Goal: Task Accomplishment & Management: Manage account settings

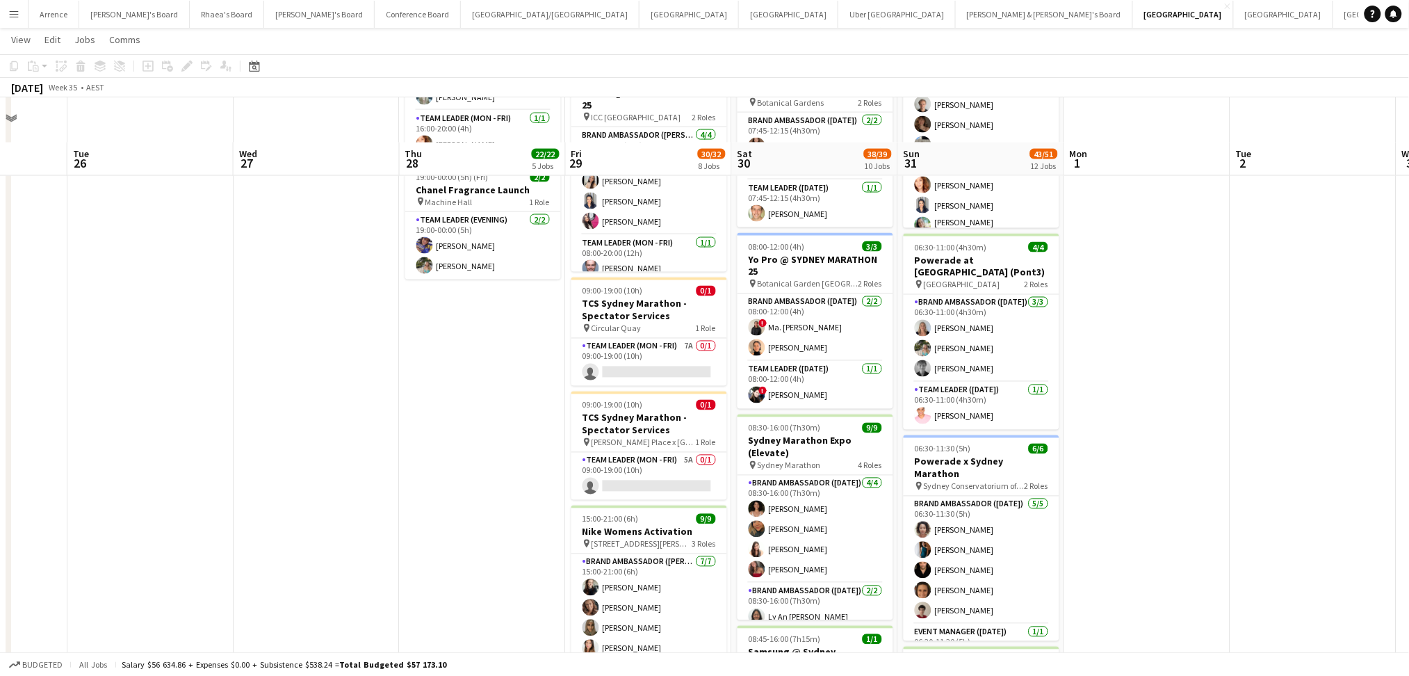
scroll to position [741, 0]
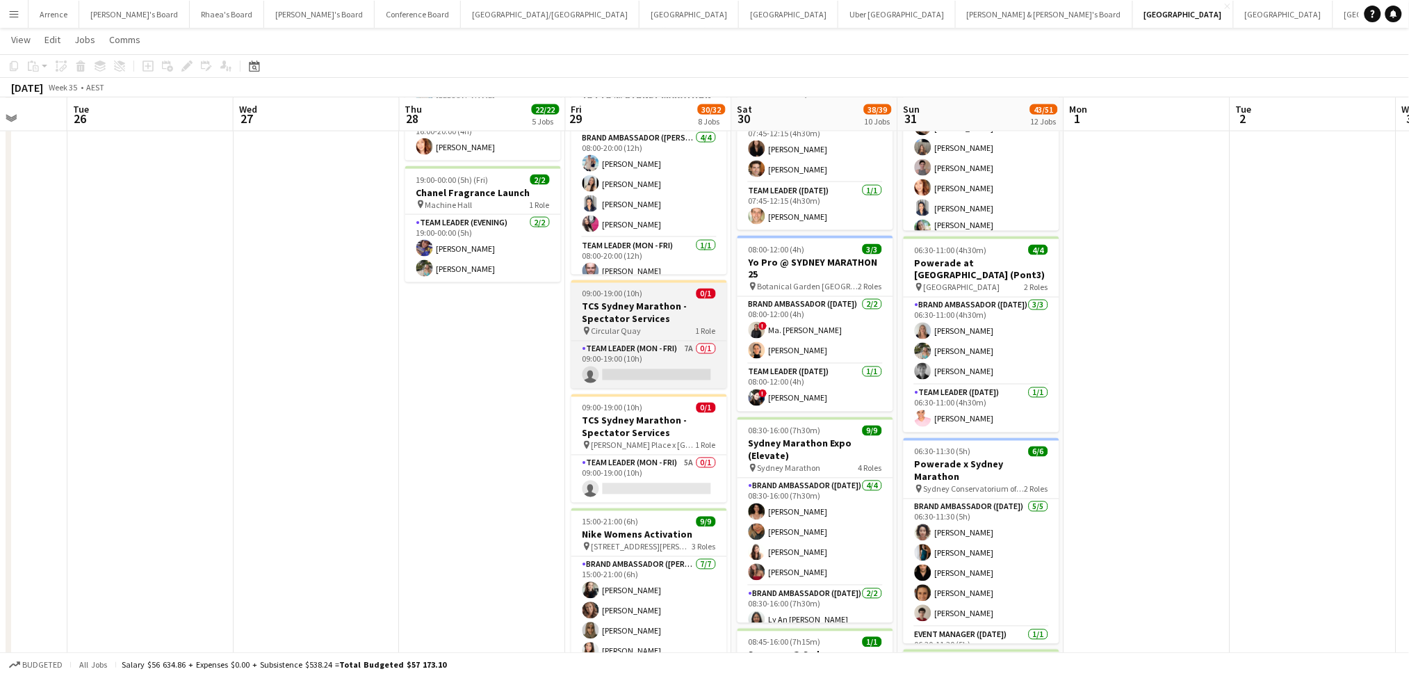
click at [651, 315] on h3 "TCS Sydney Marathon - Spectator Services" at bounding box center [649, 312] width 156 height 25
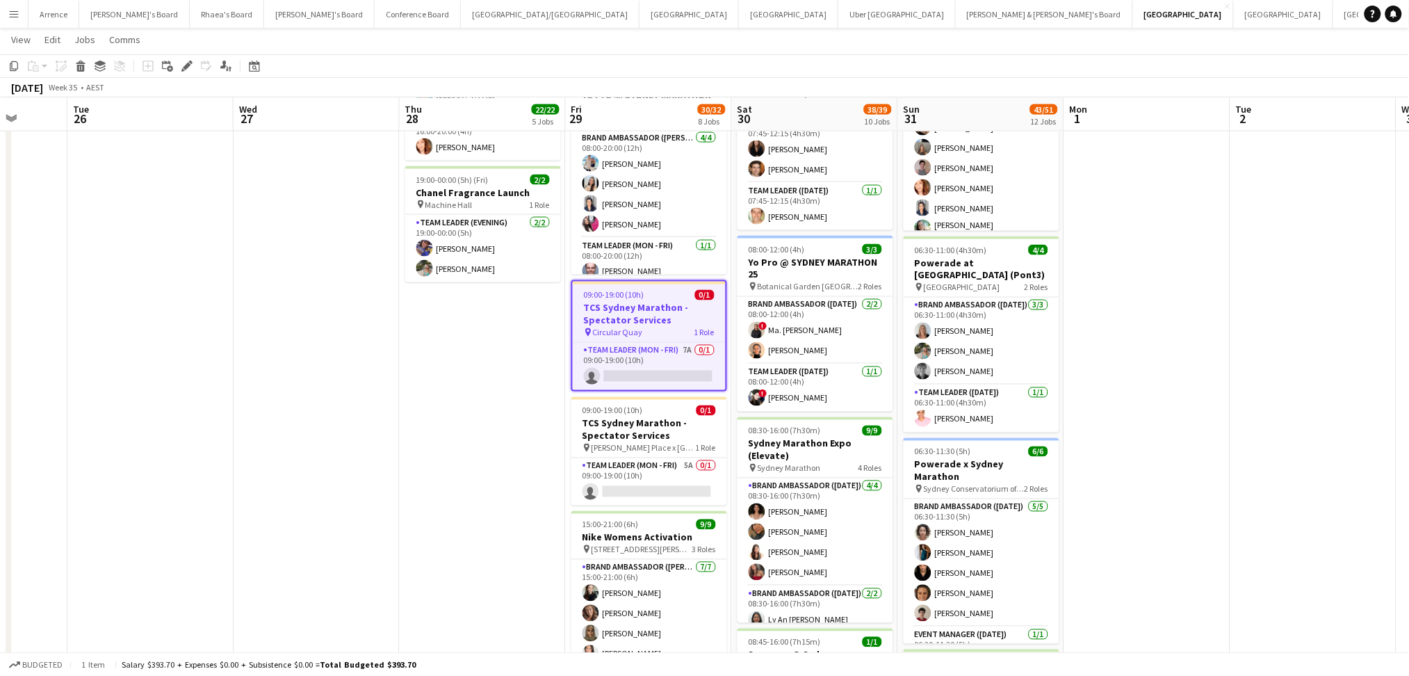
click at [651, 315] on h3 "TCS Sydney Marathon - Spectator Services" at bounding box center [649, 314] width 153 height 25
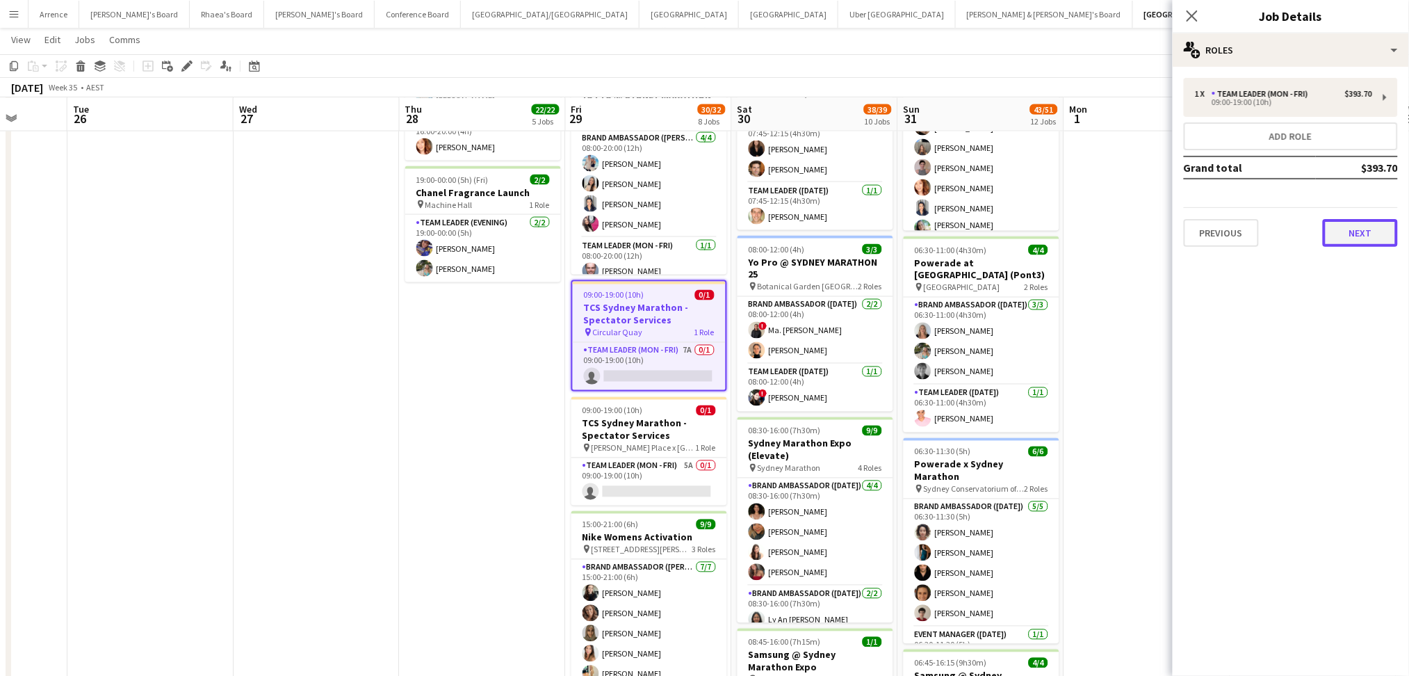
click at [1364, 227] on button "Next" at bounding box center [1360, 233] width 75 height 28
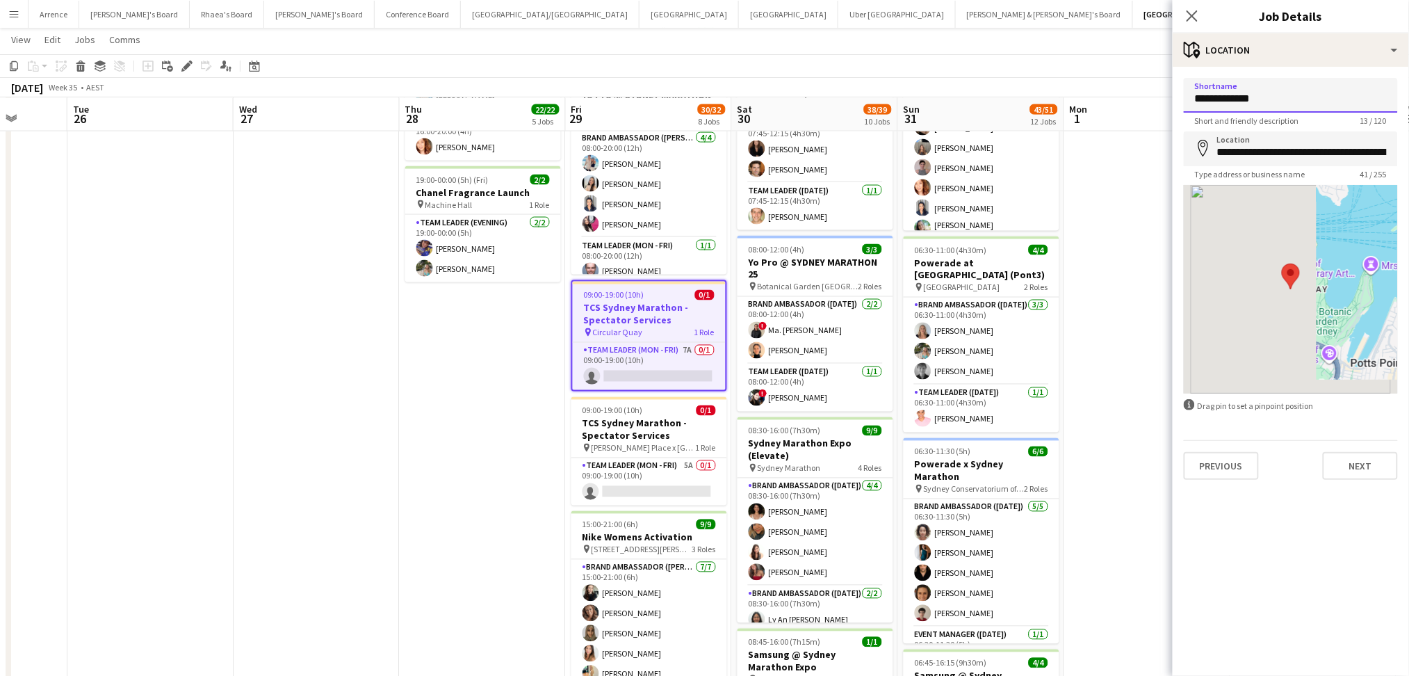
click at [1262, 106] on input "**********" at bounding box center [1291, 95] width 214 height 35
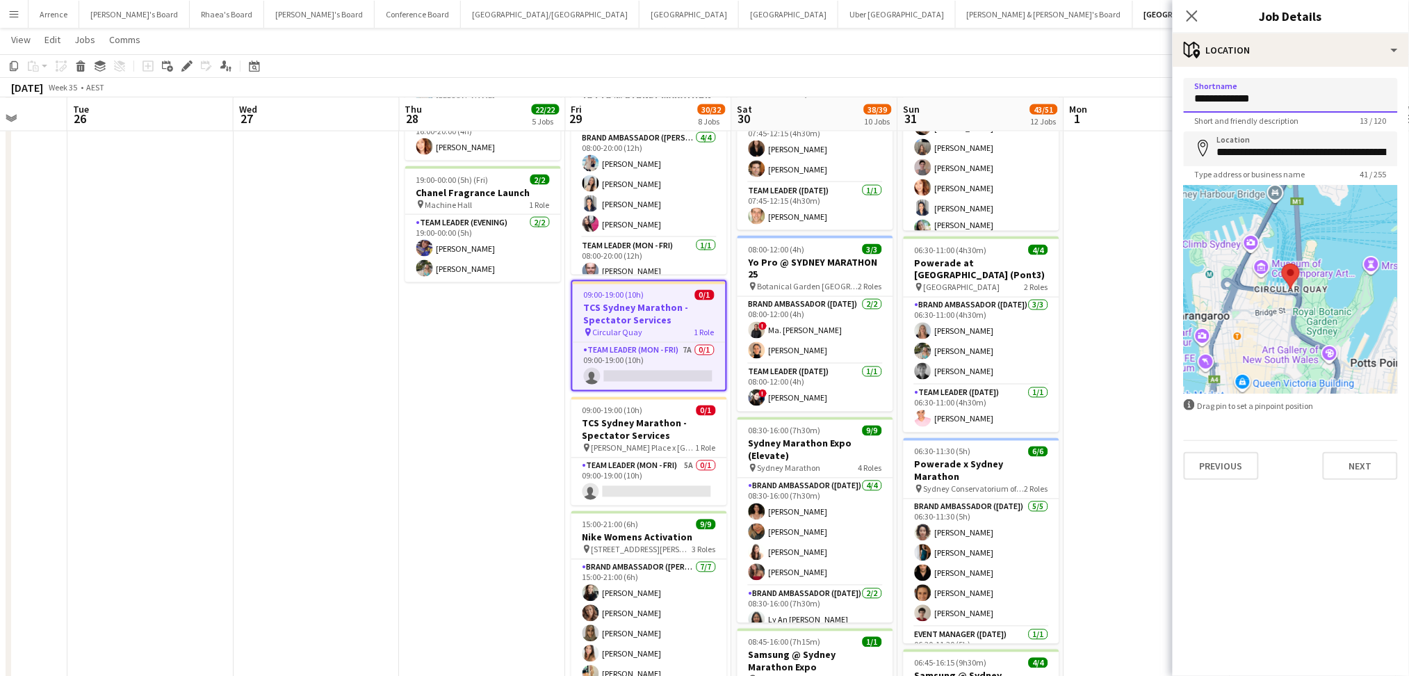
click at [1262, 106] on input "**********" at bounding box center [1291, 95] width 214 height 35
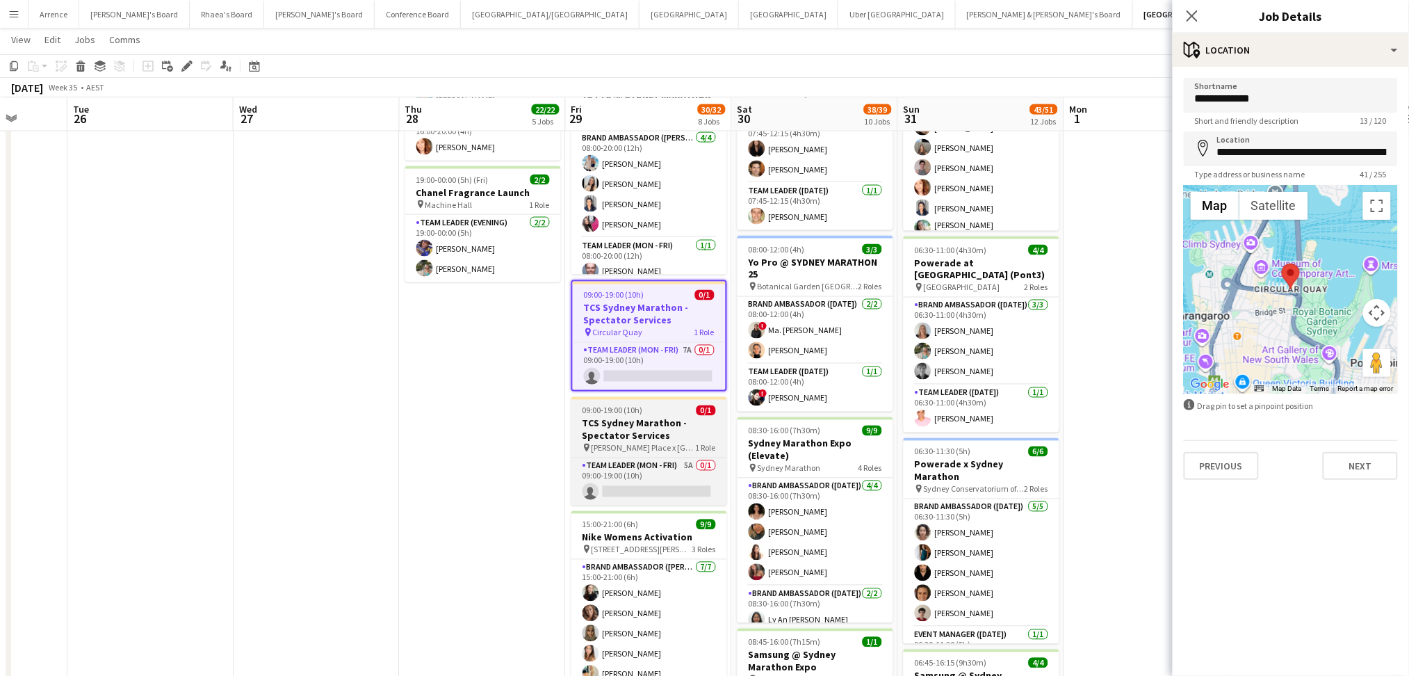
click at [651, 425] on h3 "TCS Sydney Marathon - Spectator Services" at bounding box center [649, 429] width 156 height 25
type input "**********"
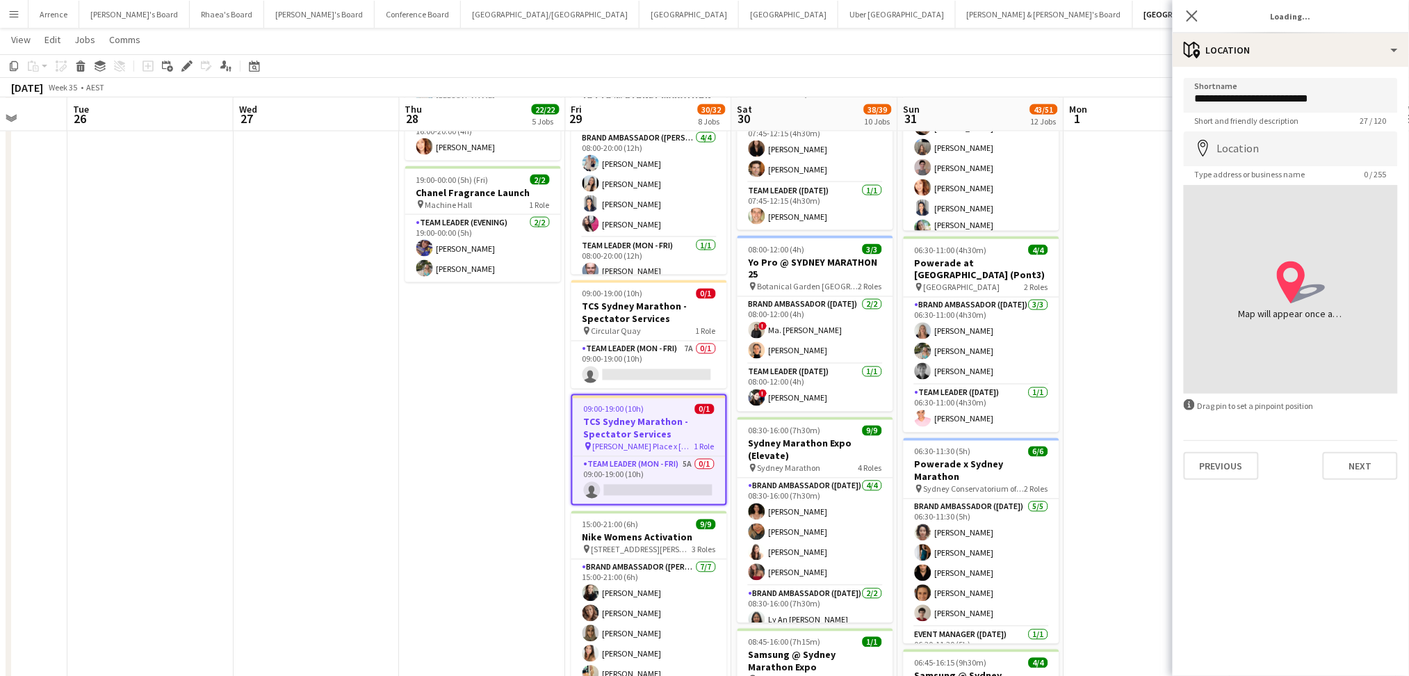
type input "**********"
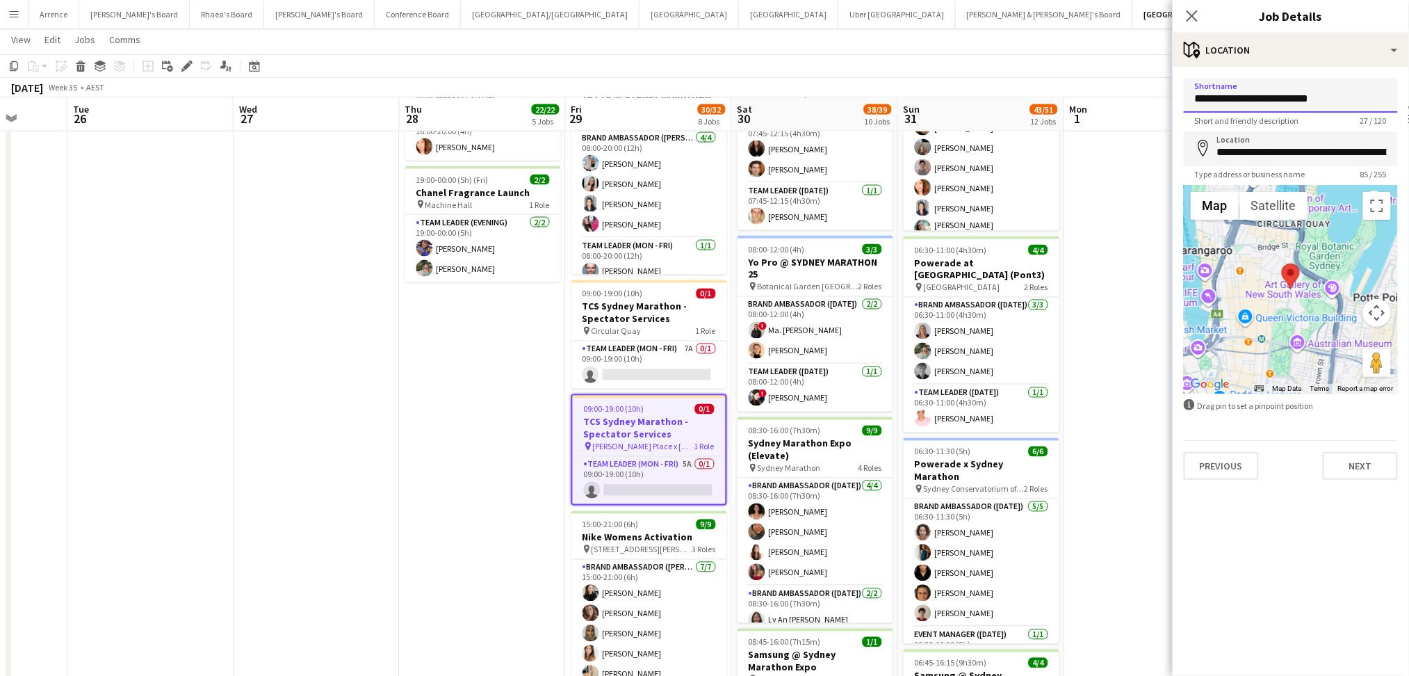
click at [1274, 104] on input "**********" at bounding box center [1291, 95] width 214 height 35
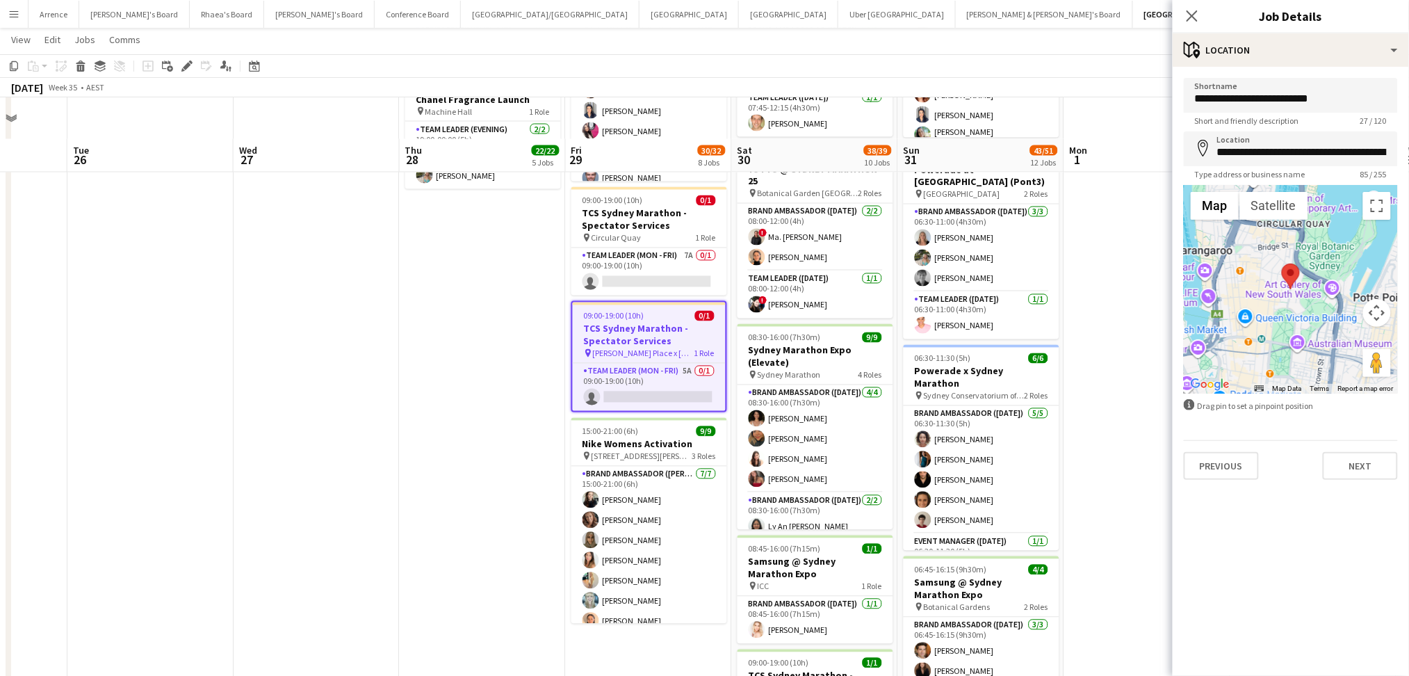
scroll to position [1297, 0]
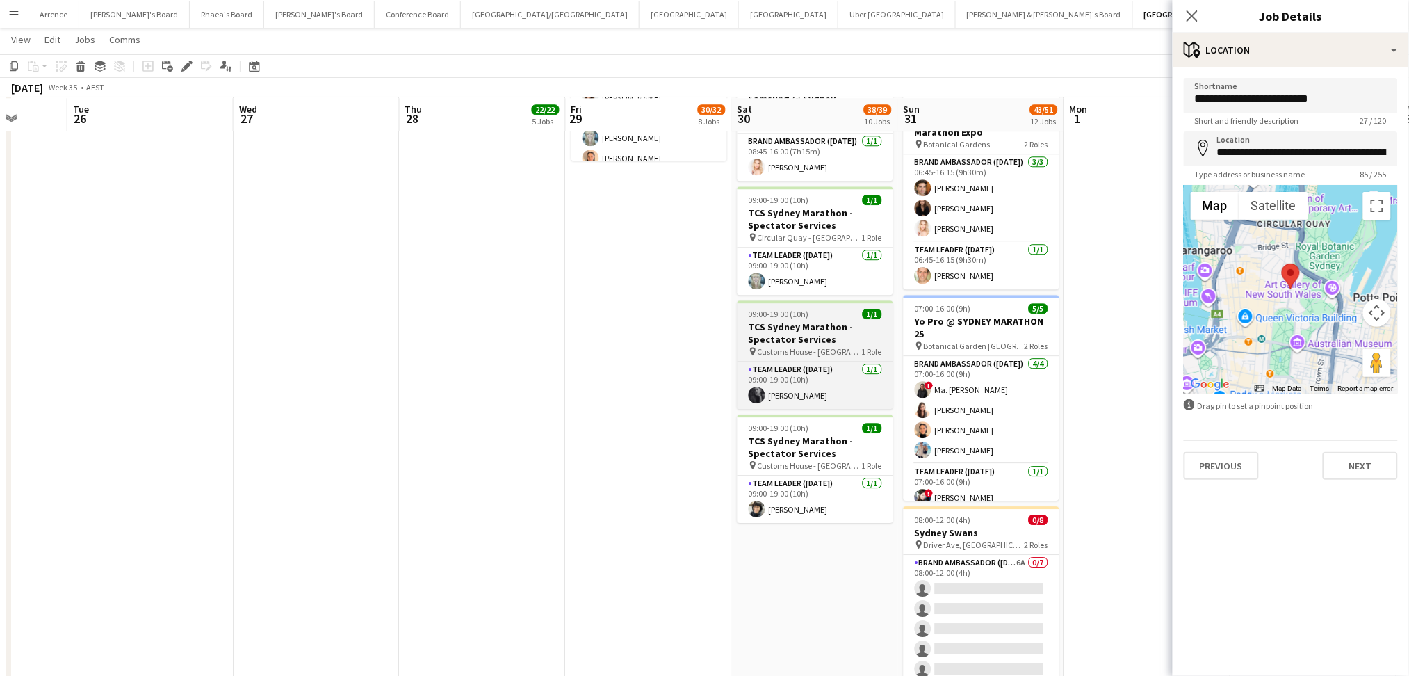
click at [825, 320] on h3 "TCS Sydney Marathon - Spectator Services" at bounding box center [815, 332] width 156 height 25
type input "**********"
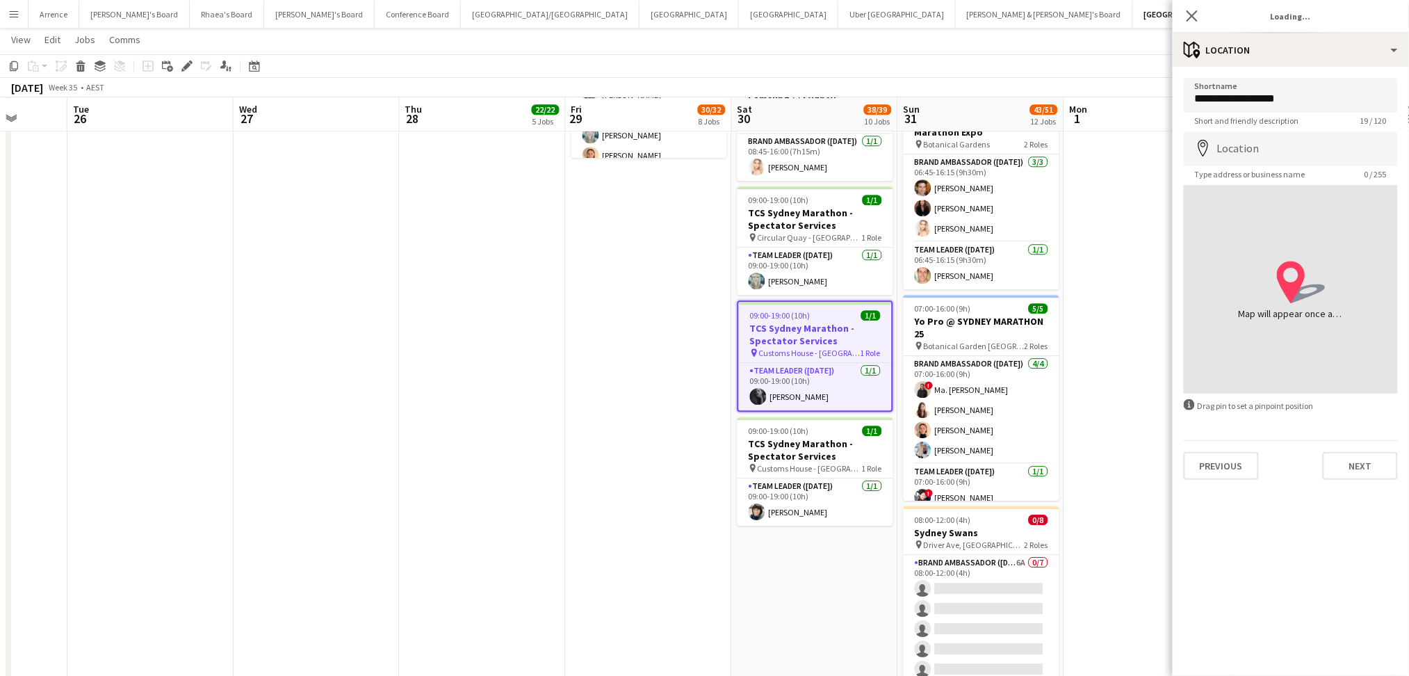
click at [825, 320] on app-job-card "09:00-19:00 (10h) 1/1 TCS Sydney Marathon - Spectator Services pin Customs Hous…" at bounding box center [815, 355] width 156 height 111
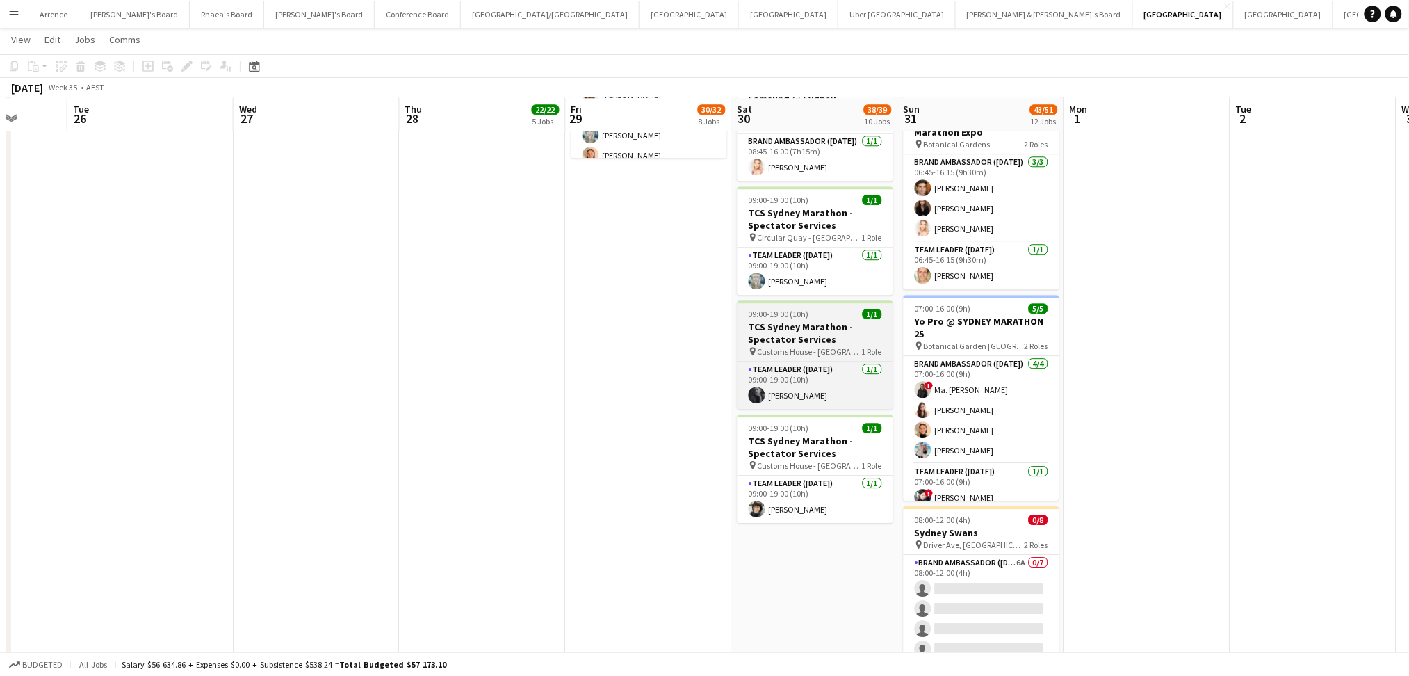
click at [810, 351] on span "Customs House - [GEOGRAPHIC_DATA]" at bounding box center [810, 351] width 104 height 10
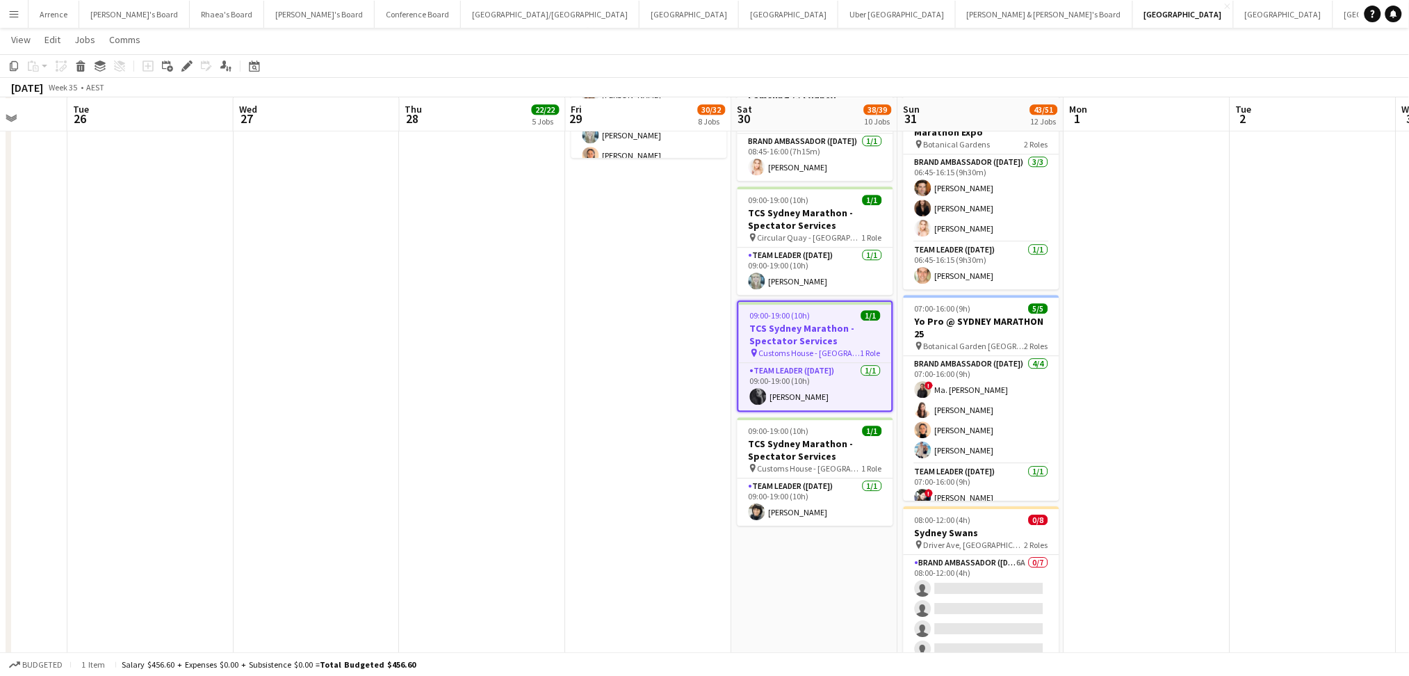
click at [810, 351] on span "Customs House - [GEOGRAPHIC_DATA]" at bounding box center [809, 353] width 101 height 10
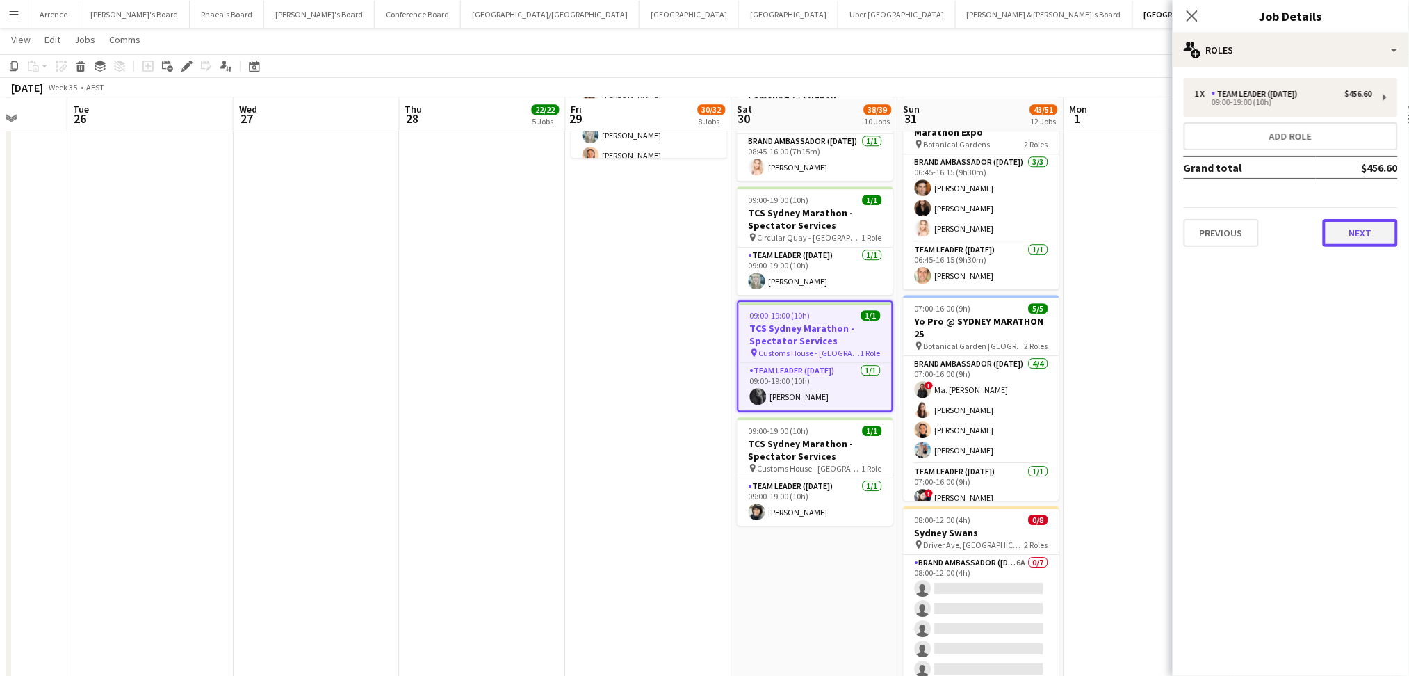
click at [1343, 236] on button "Next" at bounding box center [1360, 233] width 75 height 28
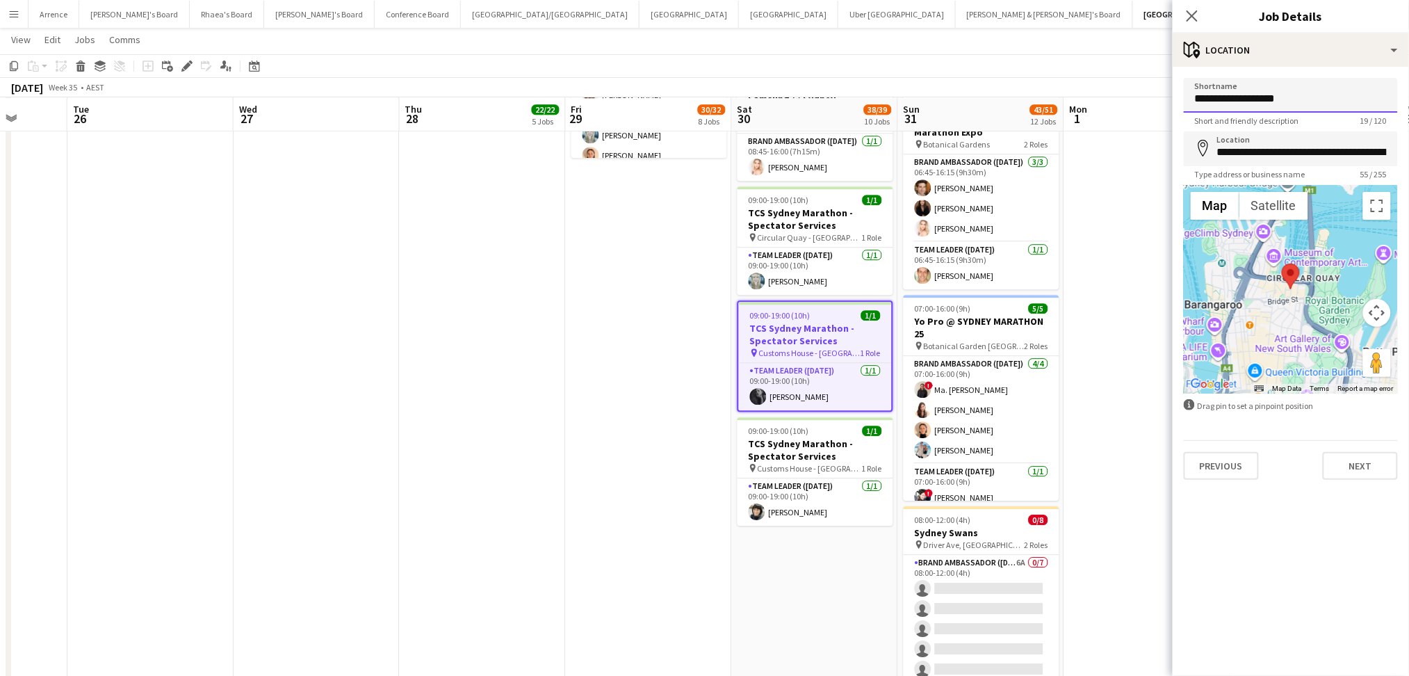
click at [1227, 106] on input "**********" at bounding box center [1291, 95] width 214 height 35
click at [1226, 106] on input "**********" at bounding box center [1291, 95] width 214 height 35
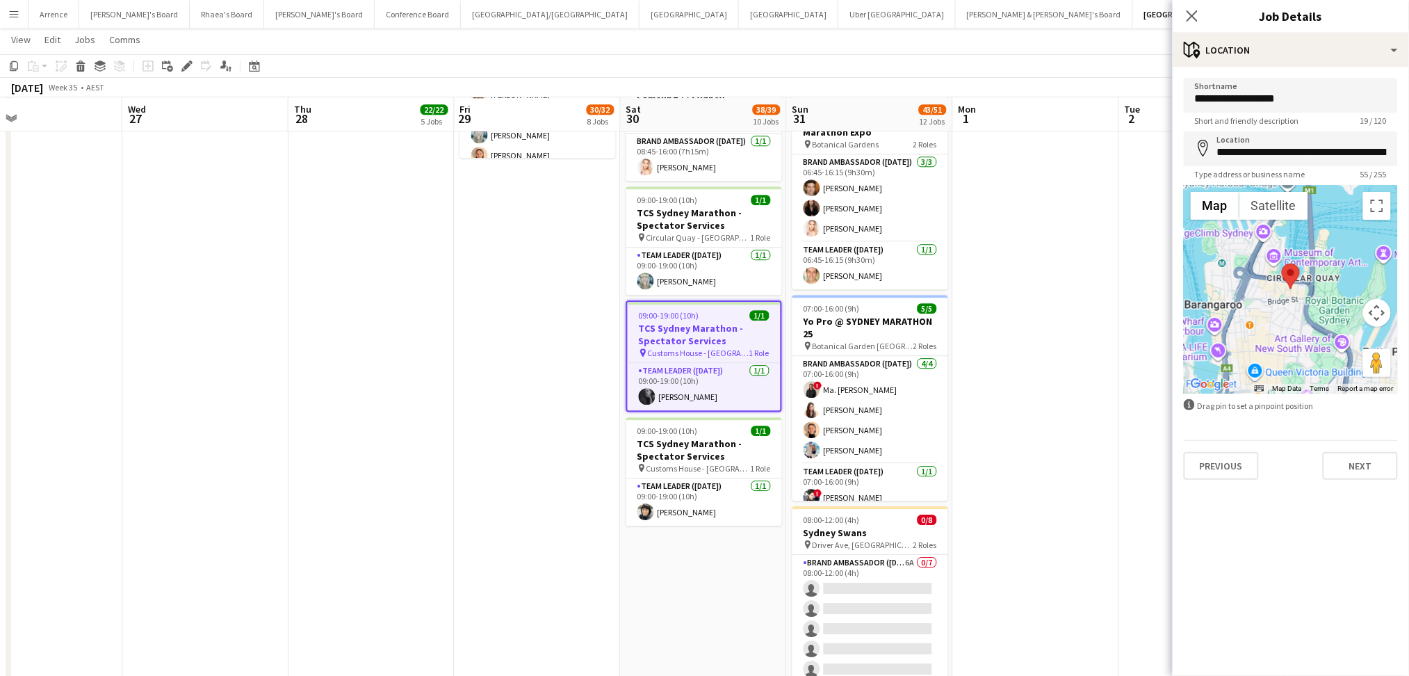
scroll to position [0, 478]
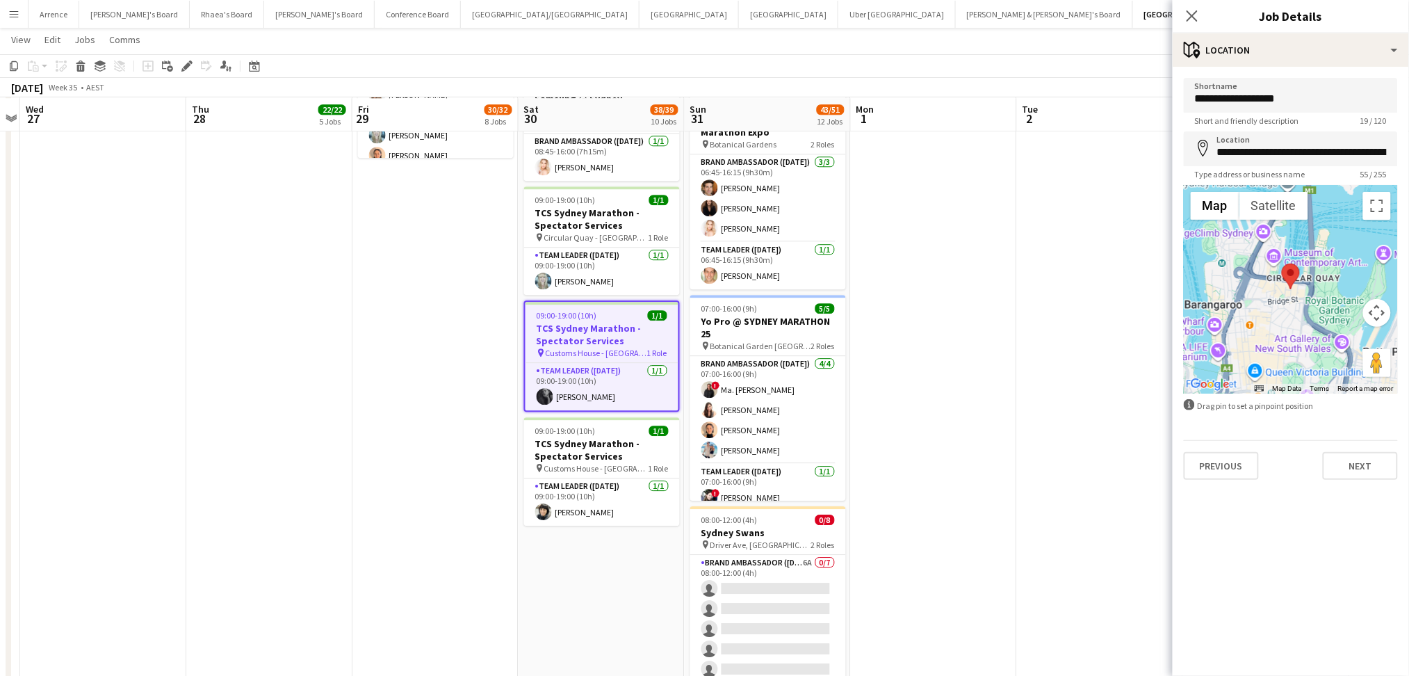
drag, startPoint x: 787, startPoint y: 589, endPoint x: 574, endPoint y: 573, distance: 213.3
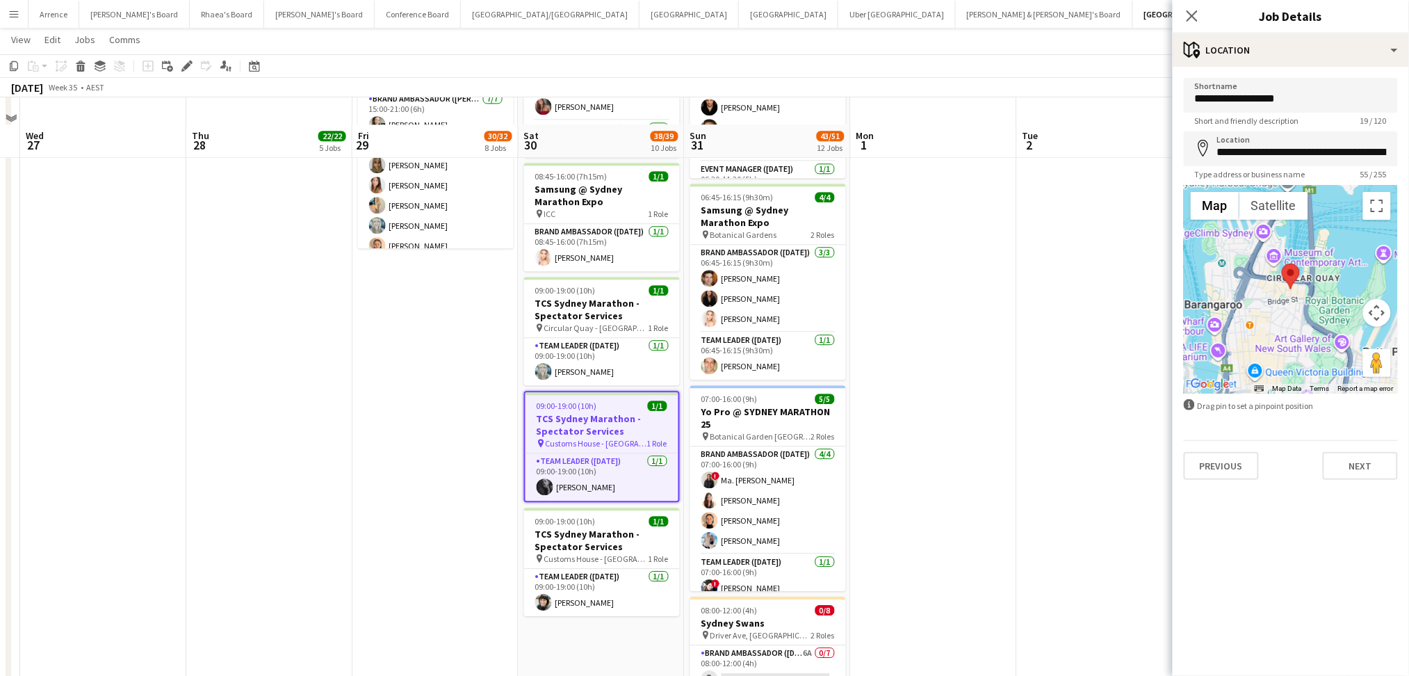
scroll to position [1297, 0]
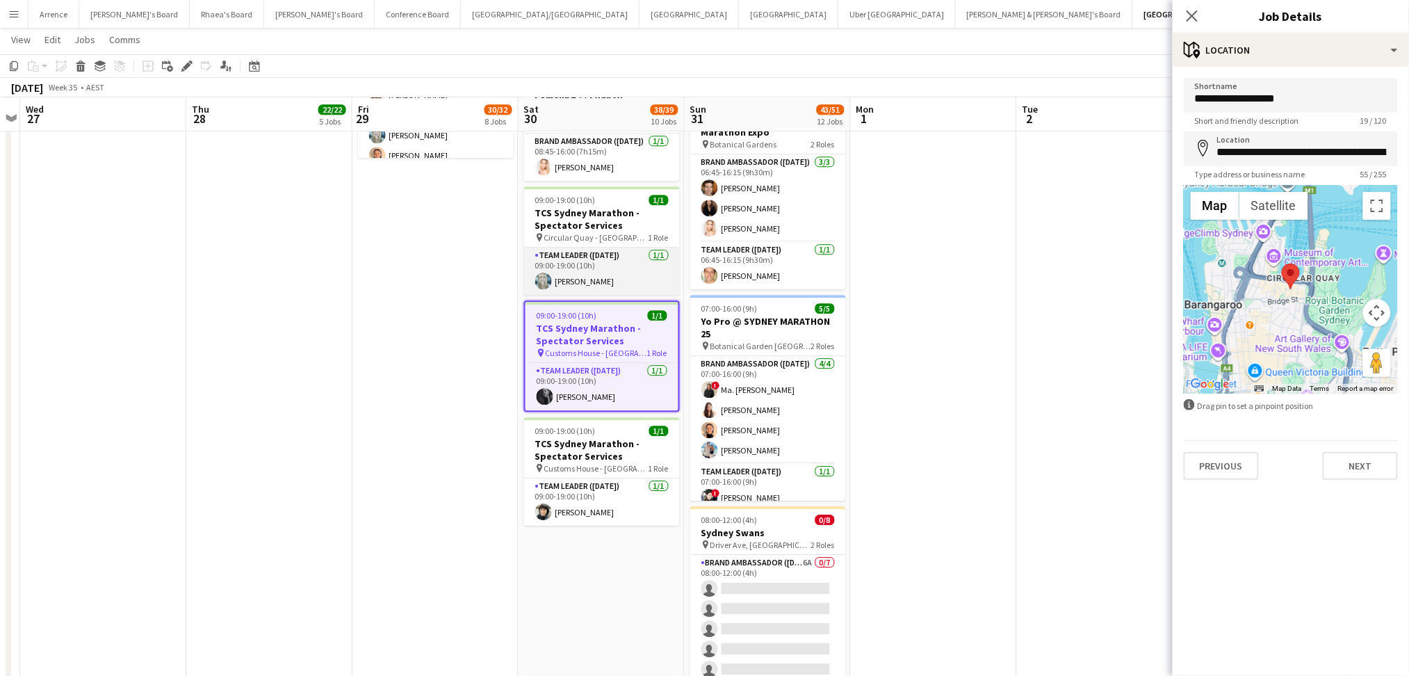
click at [613, 276] on app-card-role "Team Leader ([DATE]) [DATE] 09:00-19:00 (10h) [PERSON_NAME]" at bounding box center [602, 270] width 156 height 47
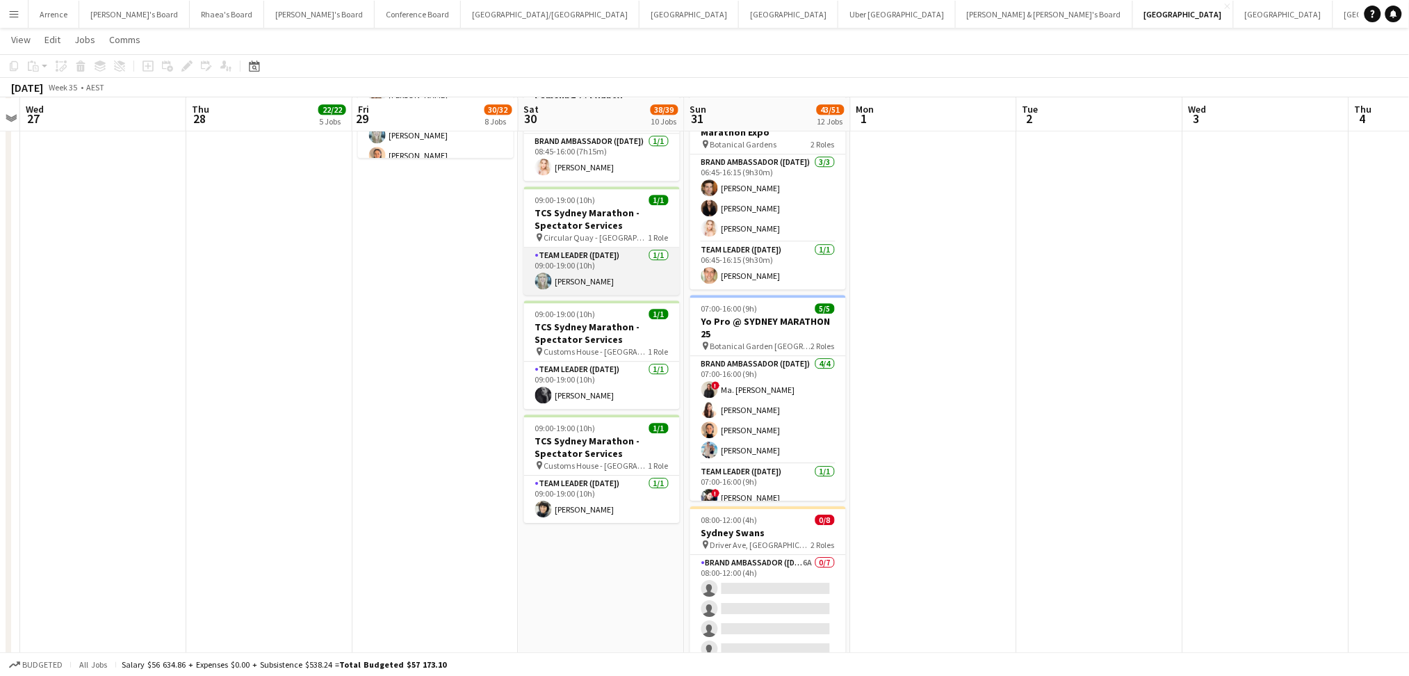
click at [613, 276] on app-card-role "Team Leader ([DATE]) [DATE] 09:00-19:00 (10h) [PERSON_NAME]" at bounding box center [602, 270] width 156 height 47
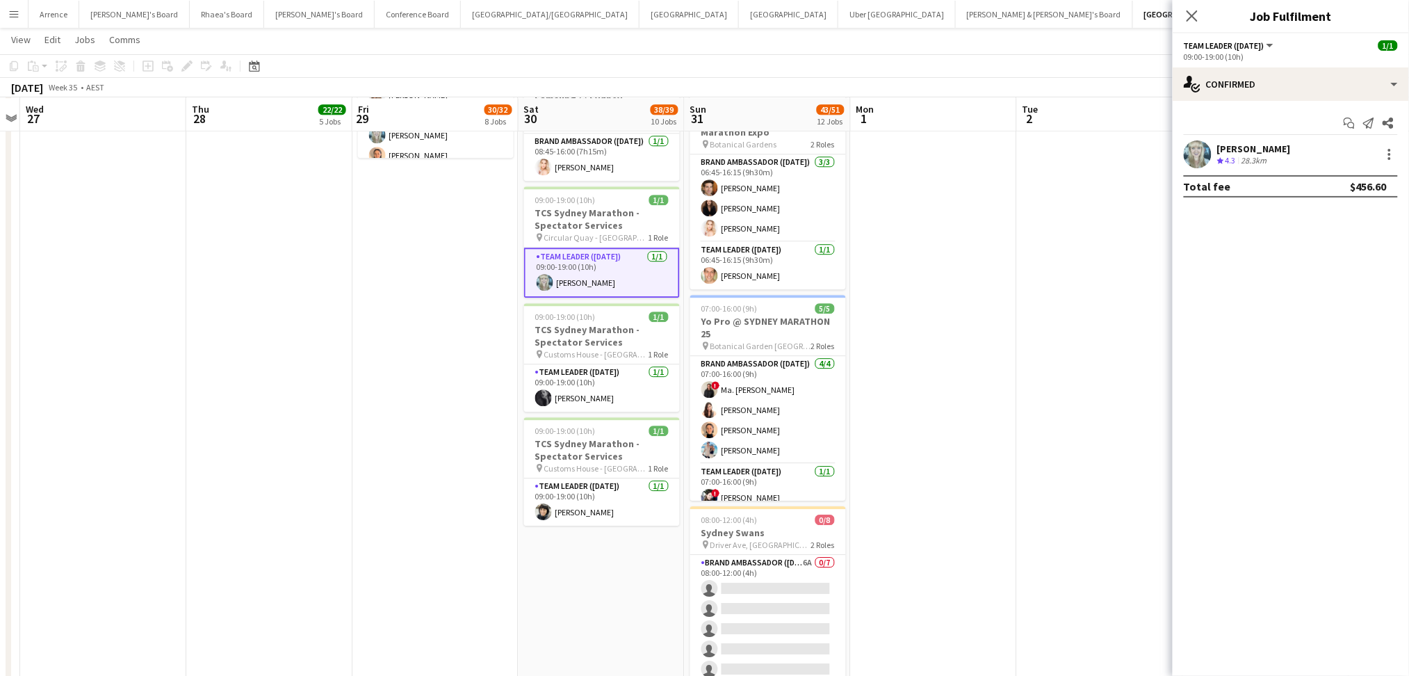
click at [1229, 156] on span "4.3" at bounding box center [1230, 160] width 10 height 10
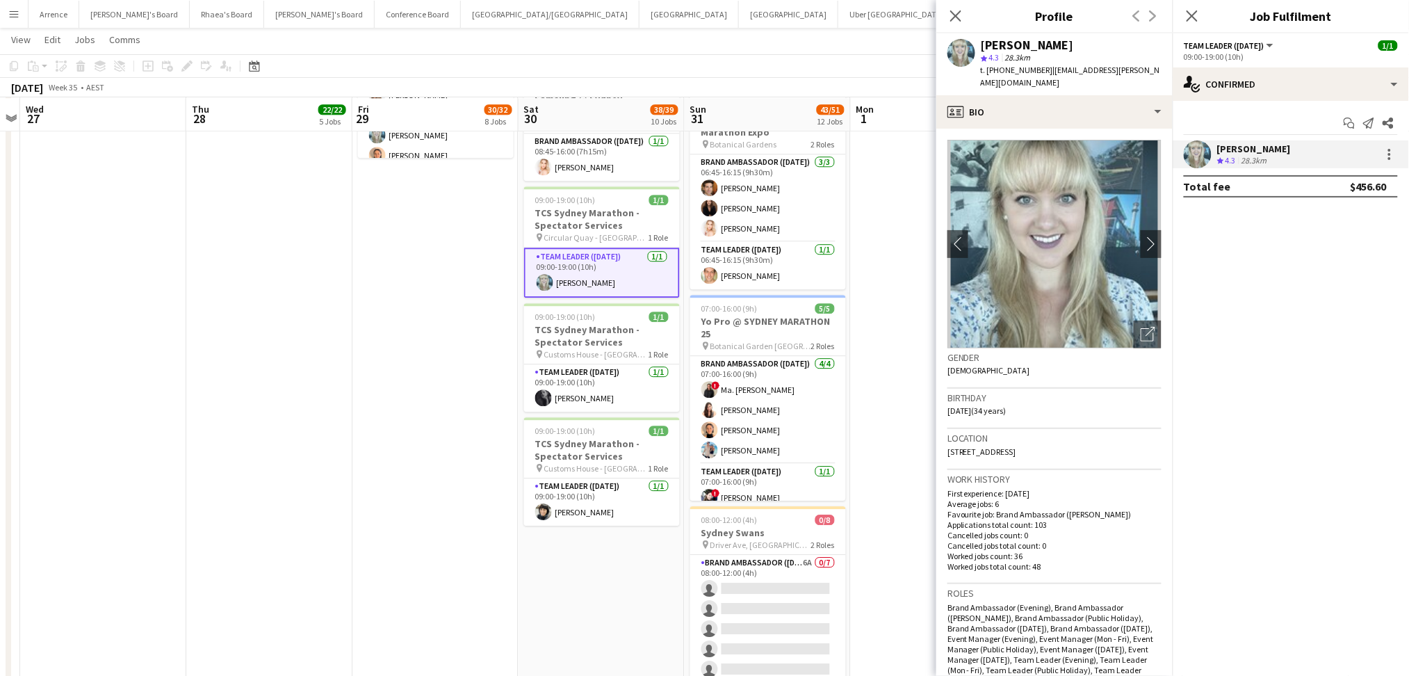
drag, startPoint x: 981, startPoint y: 45, endPoint x: 1102, endPoint y: 47, distance: 120.2
click at [1102, 47] on div "[PERSON_NAME]" at bounding box center [1071, 45] width 181 height 13
copy div "[PERSON_NAME]"
drag, startPoint x: 998, startPoint y: 72, endPoint x: 1038, endPoint y: 68, distance: 40.5
click at [1038, 68] on div "t. [PHONE_NUMBER] | [EMAIL_ADDRESS][PERSON_NAME][DOMAIN_NAME]" at bounding box center [1071, 76] width 181 height 25
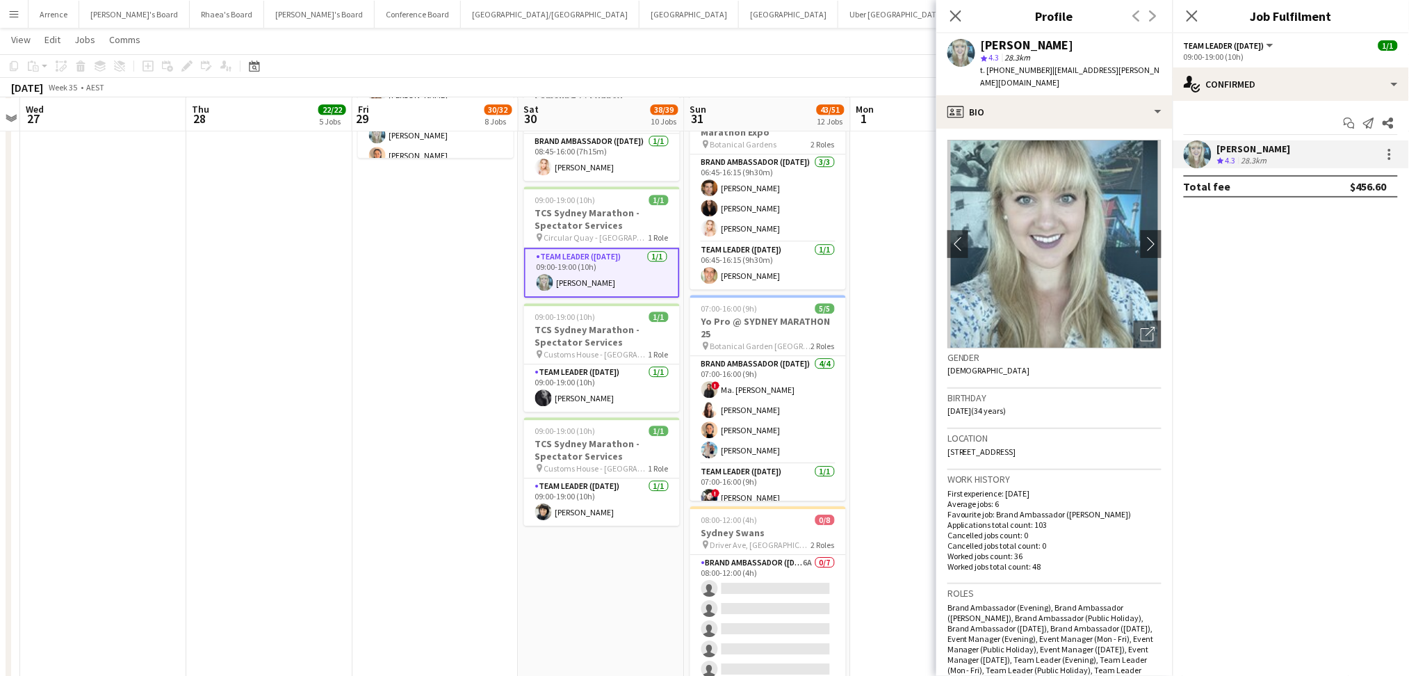
copy span "424323351"
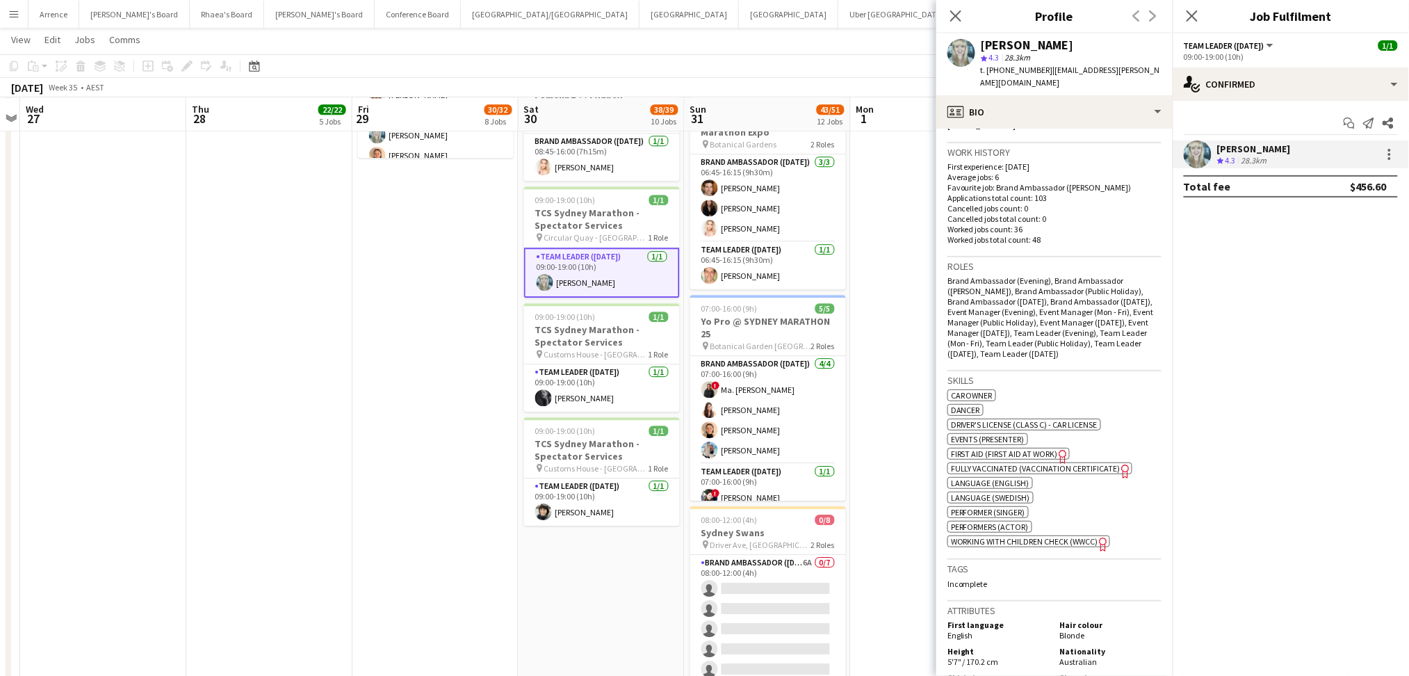
scroll to position [556, 0]
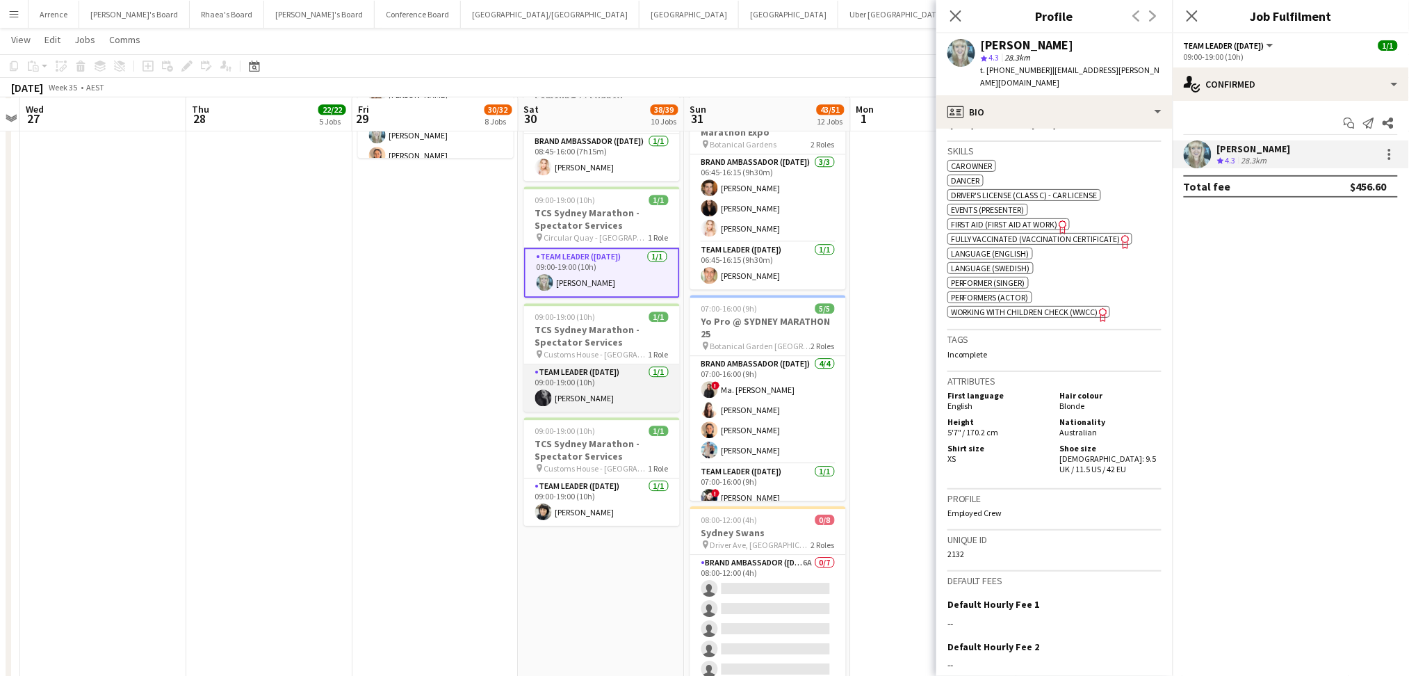
click at [541, 383] on app-card-role "Team Leader ([DATE]) [DATE] 09:00-19:00 (10h) [PERSON_NAME]" at bounding box center [602, 387] width 156 height 47
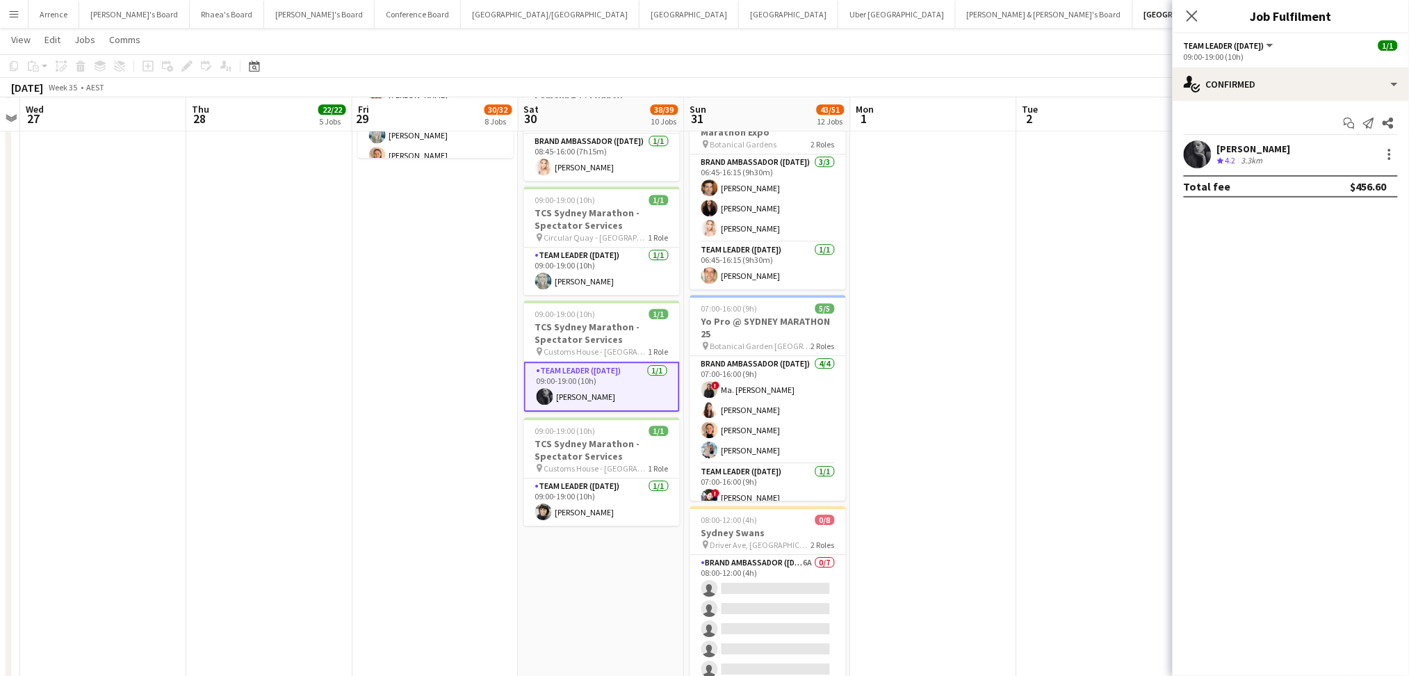
click at [1251, 158] on div "3.3km" at bounding box center [1252, 161] width 27 height 12
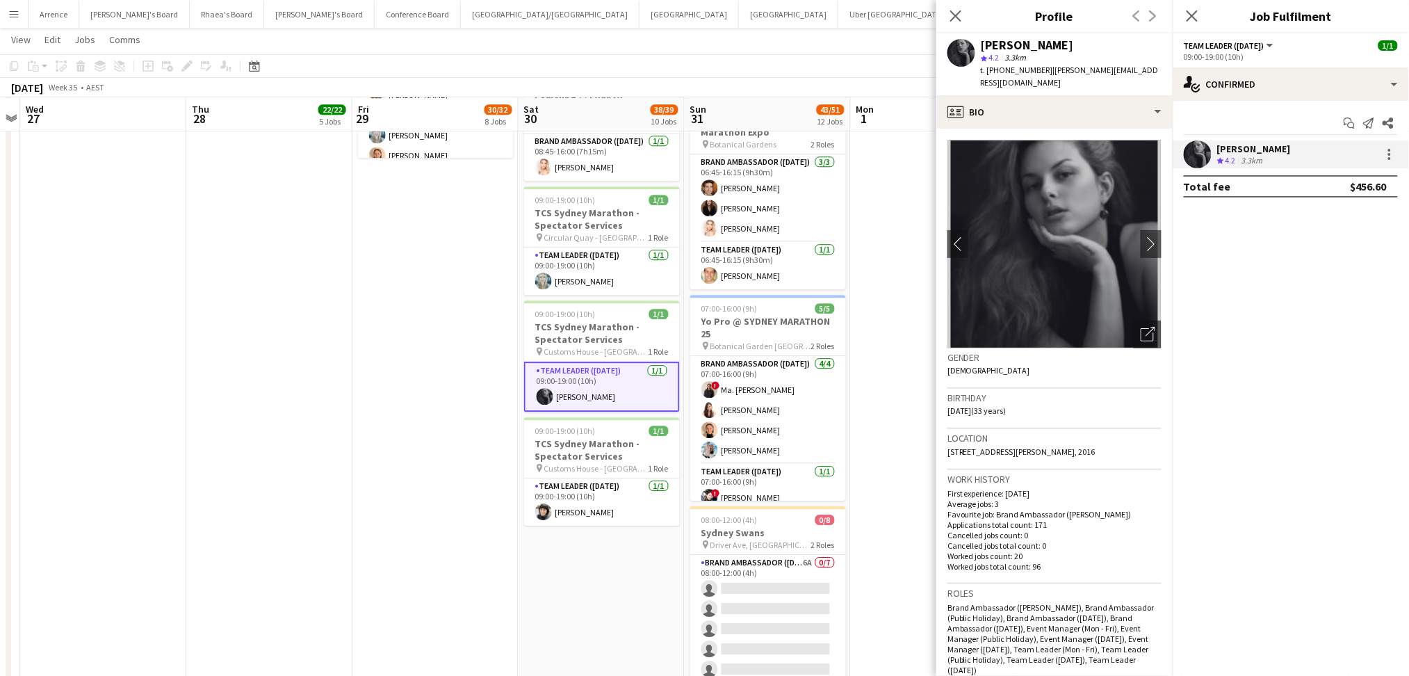
drag, startPoint x: 982, startPoint y: 43, endPoint x: 1102, endPoint y: 46, distance: 119.6
click at [1102, 46] on div "[PERSON_NAME]" at bounding box center [1071, 45] width 181 height 13
copy div "[PERSON_NAME]"
drag, startPoint x: 999, startPoint y: 70, endPoint x: 1038, endPoint y: 68, distance: 38.9
click at [1038, 68] on span "t. [PHONE_NUMBER]" at bounding box center [1017, 70] width 72 height 10
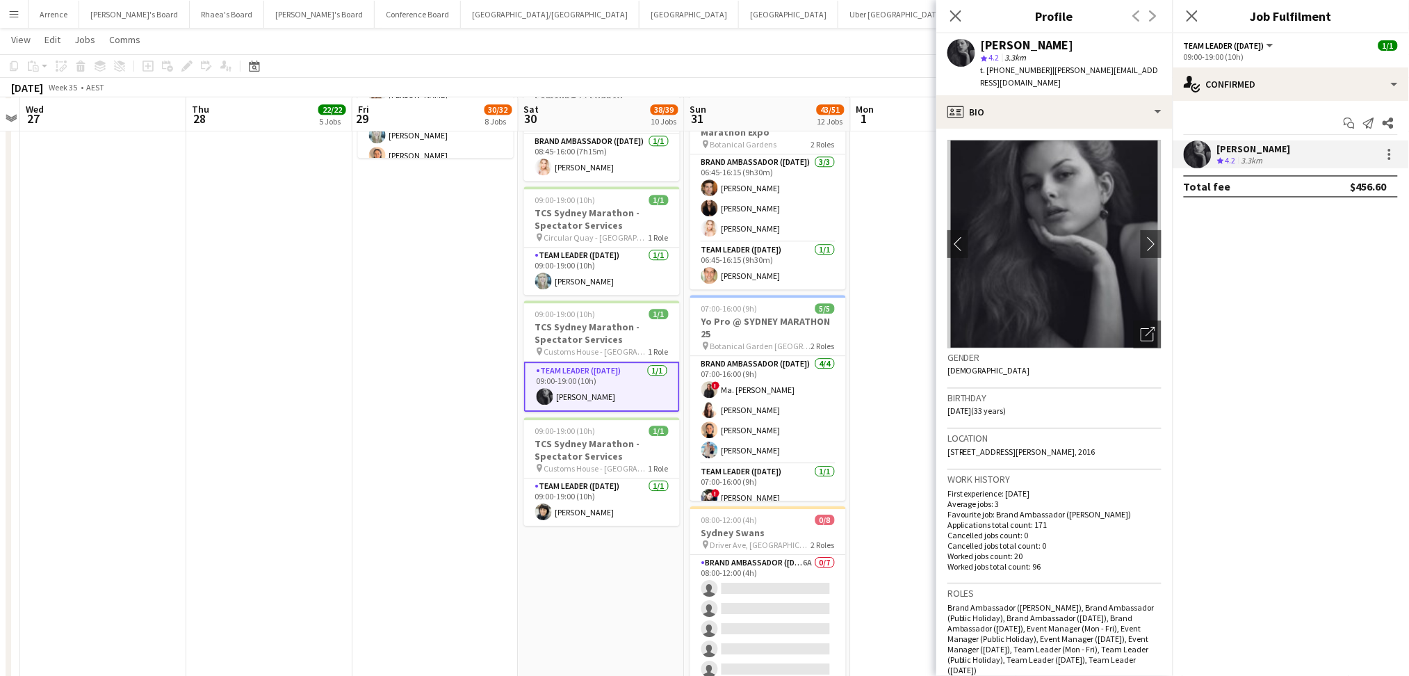
copy span "423240795"
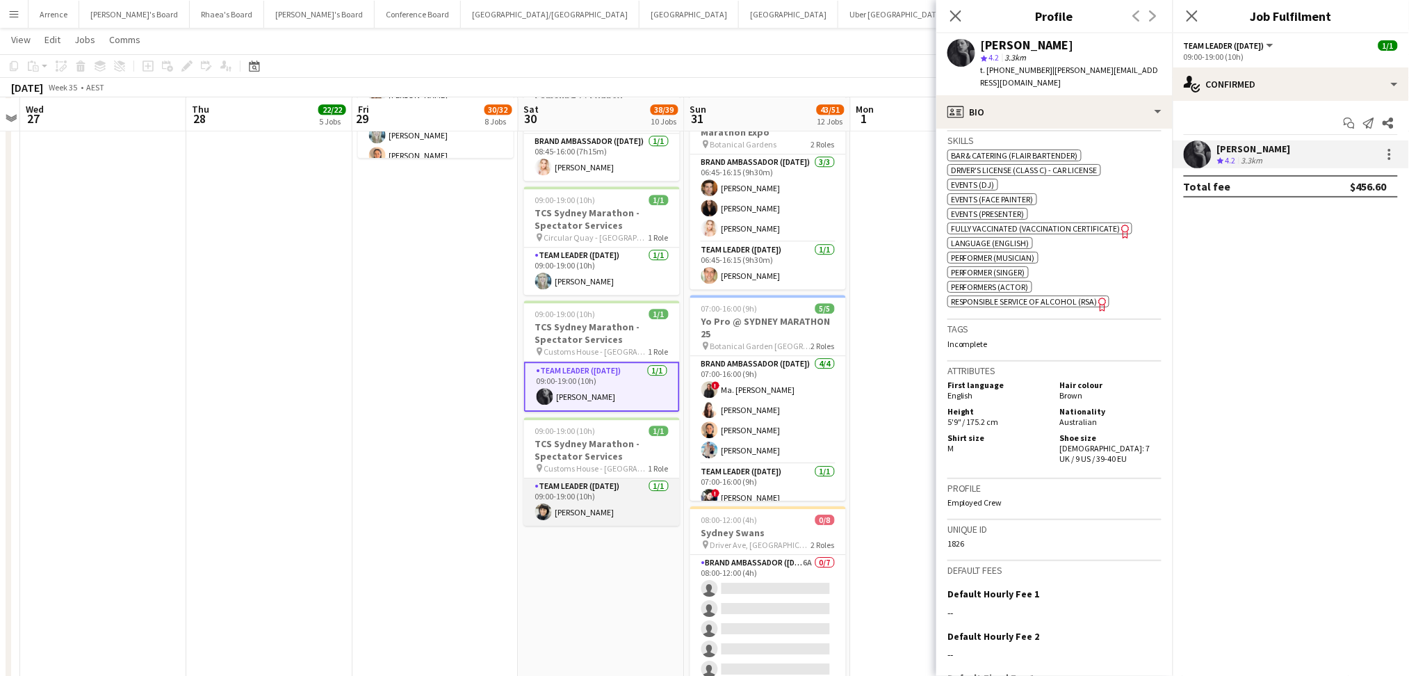
click at [585, 495] on app-card-role "Team Leader ([DATE]) [DATE] 09:00-19:00 (10h) [PERSON_NAME]" at bounding box center [602, 501] width 156 height 47
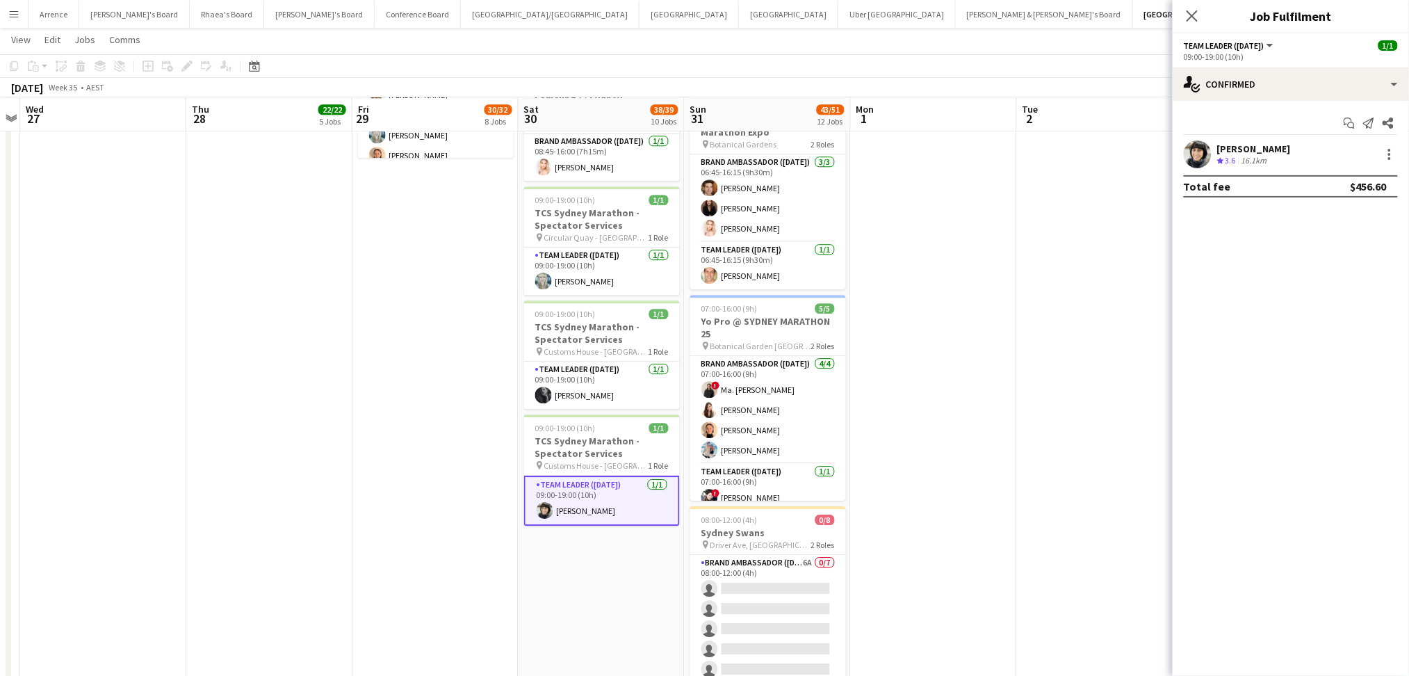
click at [1286, 152] on div "[PERSON_NAME] Crew rating 3.6 16.1km" at bounding box center [1290, 154] width 236 height 28
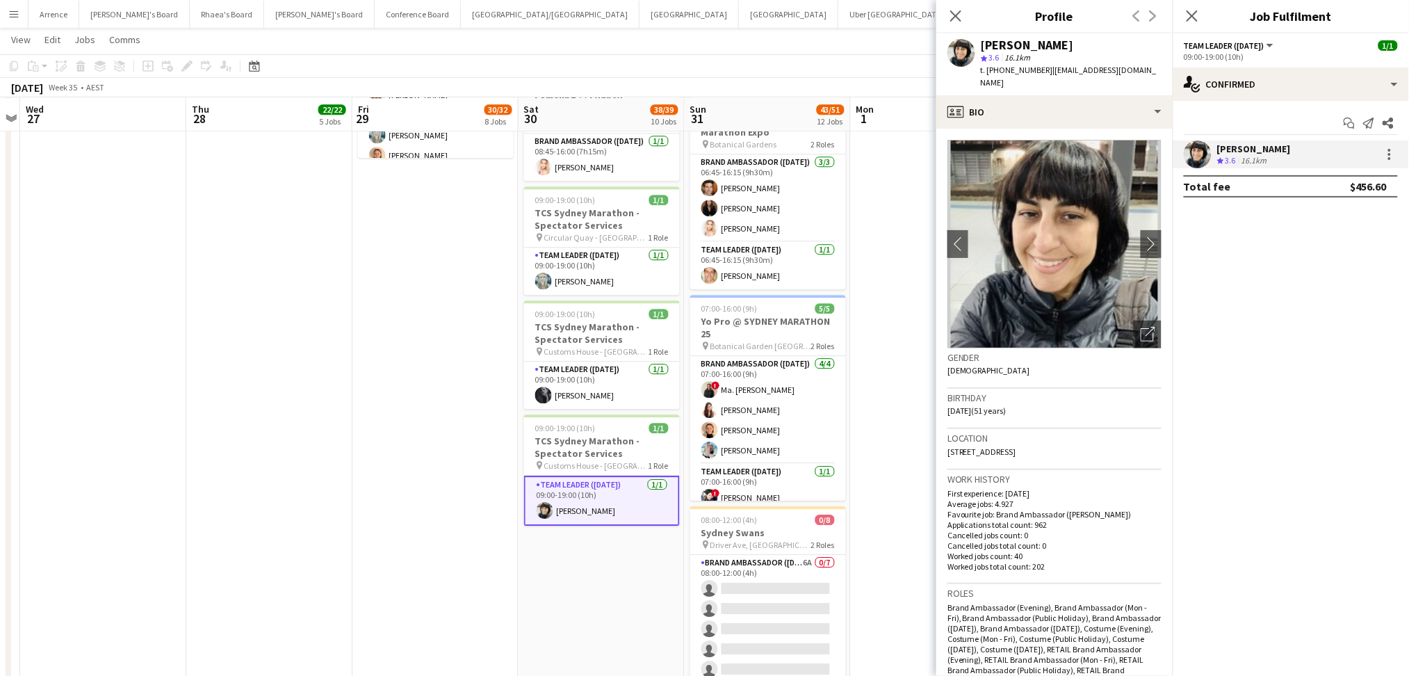
drag, startPoint x: 983, startPoint y: 43, endPoint x: 1071, endPoint y: 42, distance: 88.3
click at [1071, 42] on div "[PERSON_NAME]" at bounding box center [1071, 45] width 181 height 13
copy div "[PERSON_NAME]"
drag, startPoint x: 1002, startPoint y: 67, endPoint x: 1038, endPoint y: 69, distance: 36.2
click at [1038, 69] on span "t. [PHONE_NUMBER]" at bounding box center [1017, 70] width 72 height 10
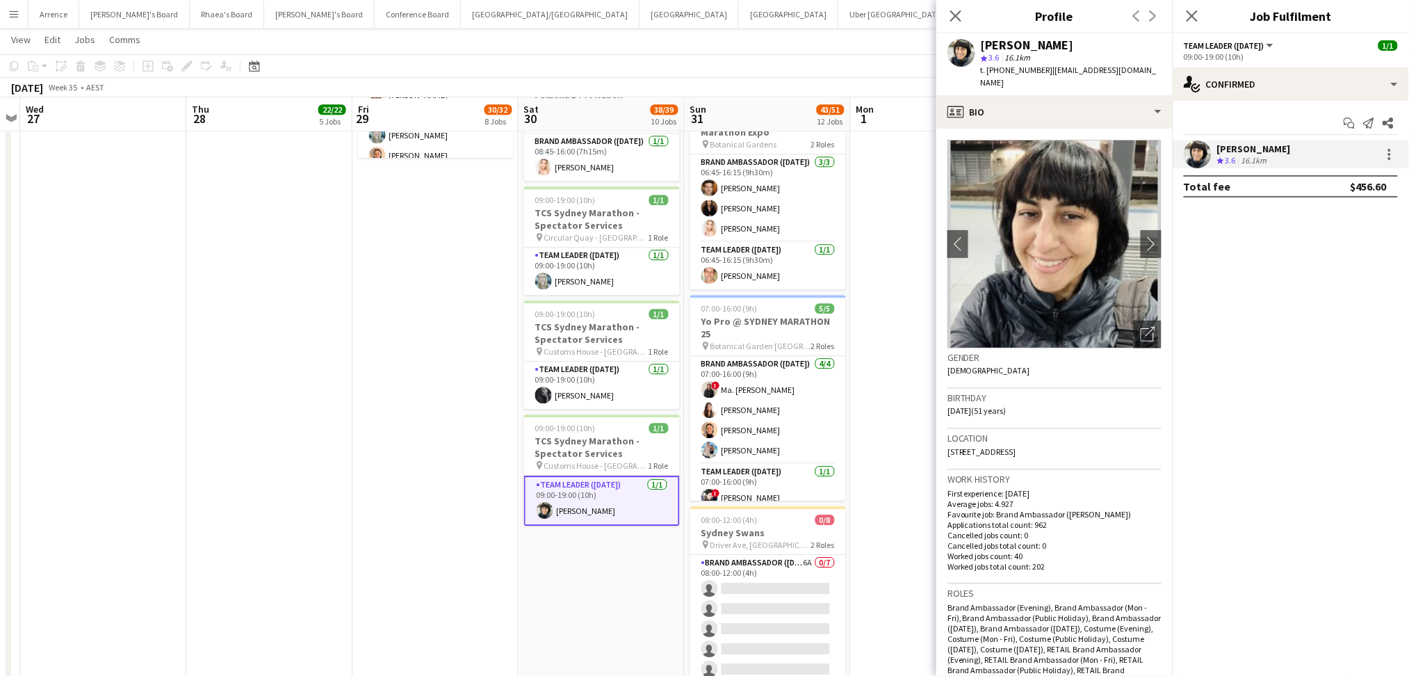
copy span "450965888"
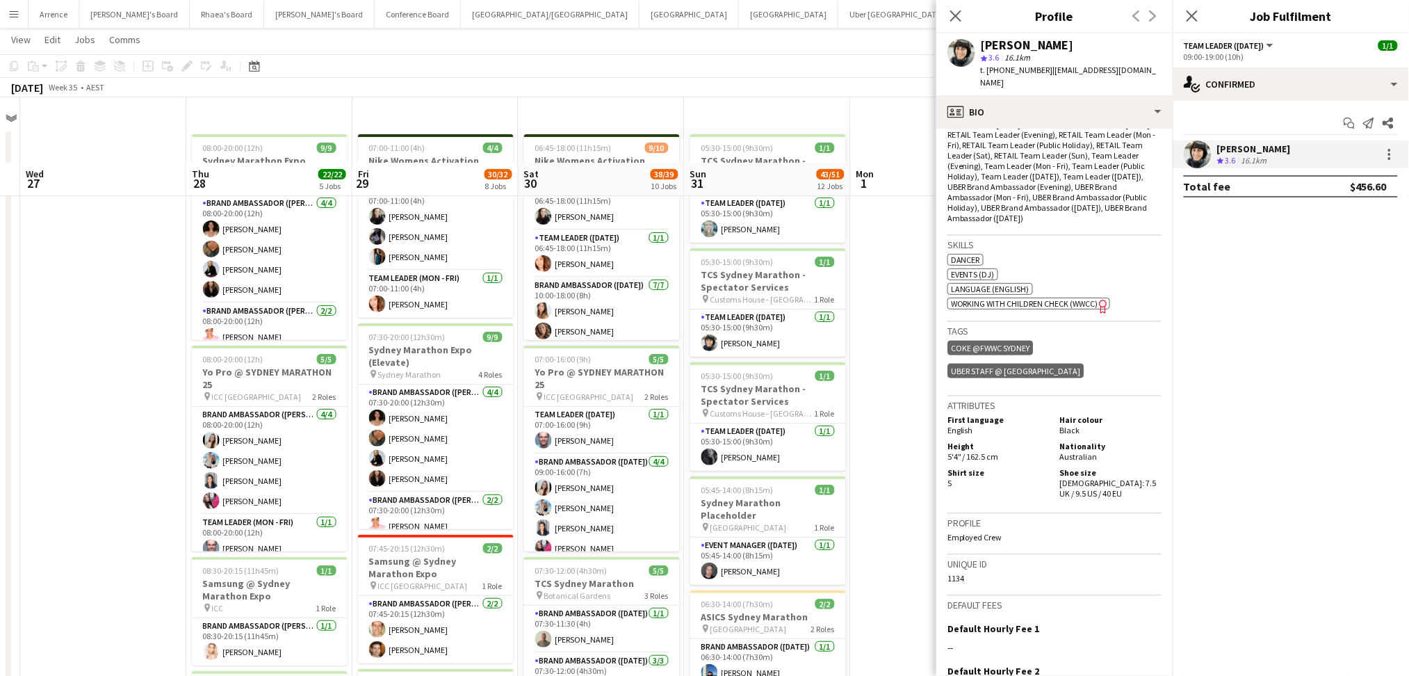
scroll to position [0, 0]
